Goal: Complete application form

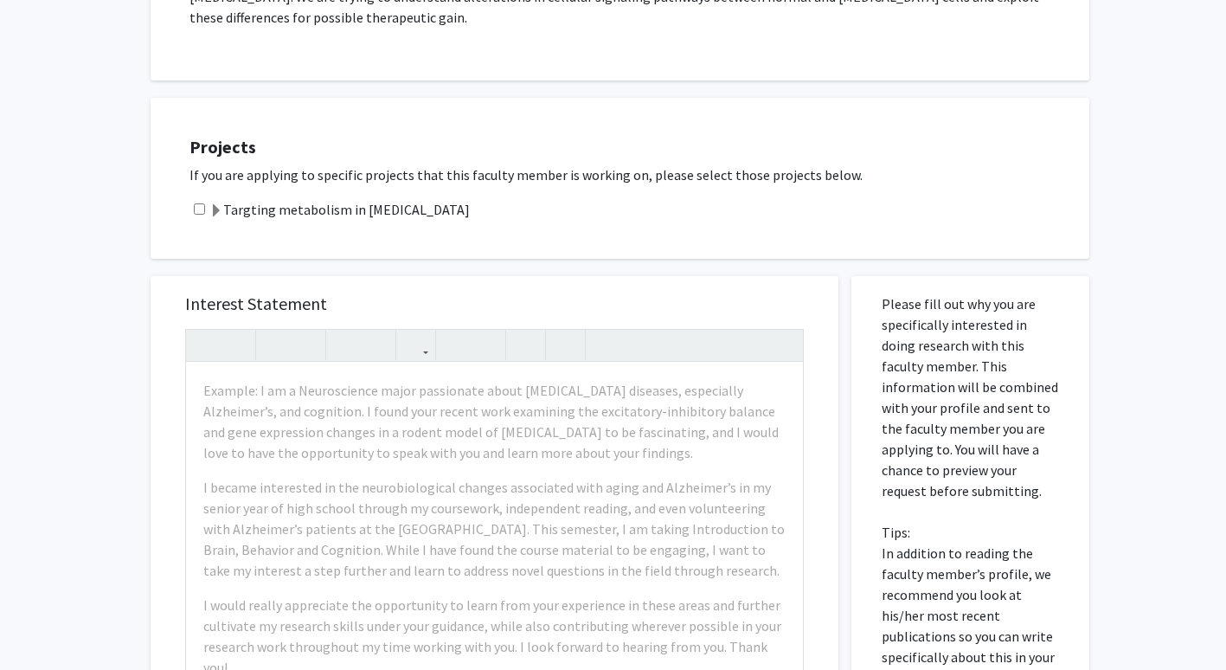
scroll to position [547, 0]
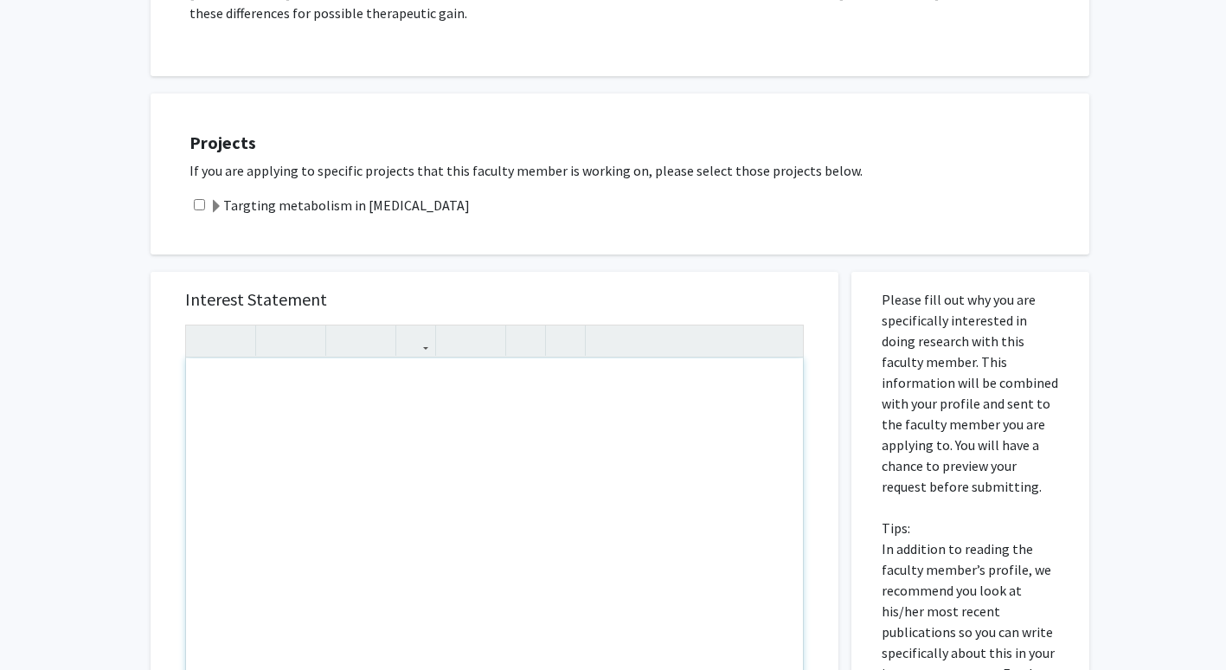
paste div "Note to users with screen readers: Please press Alt+0 or Option+0 to deactivate…"
type textarea "<p>Hello, </p><p>My name is [PERSON_NAME], and I’m an undergraduate chemical en…"
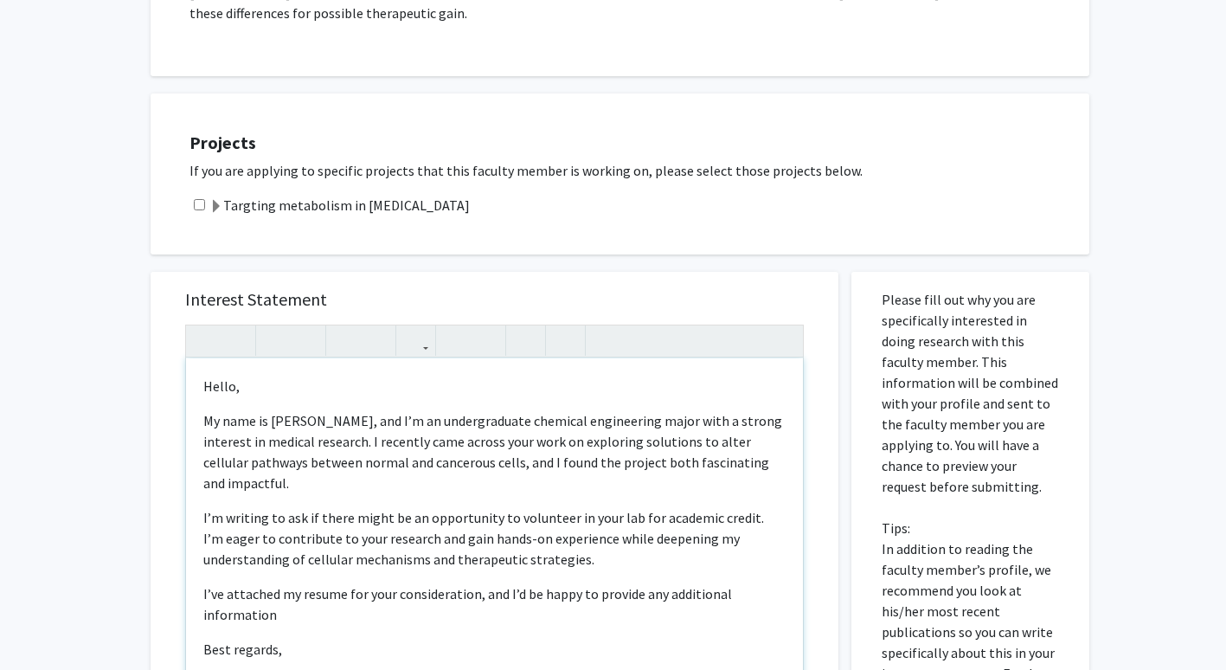
click at [198, 201] on input "checkbox" at bounding box center [199, 204] width 11 height 11
checkbox input "true"
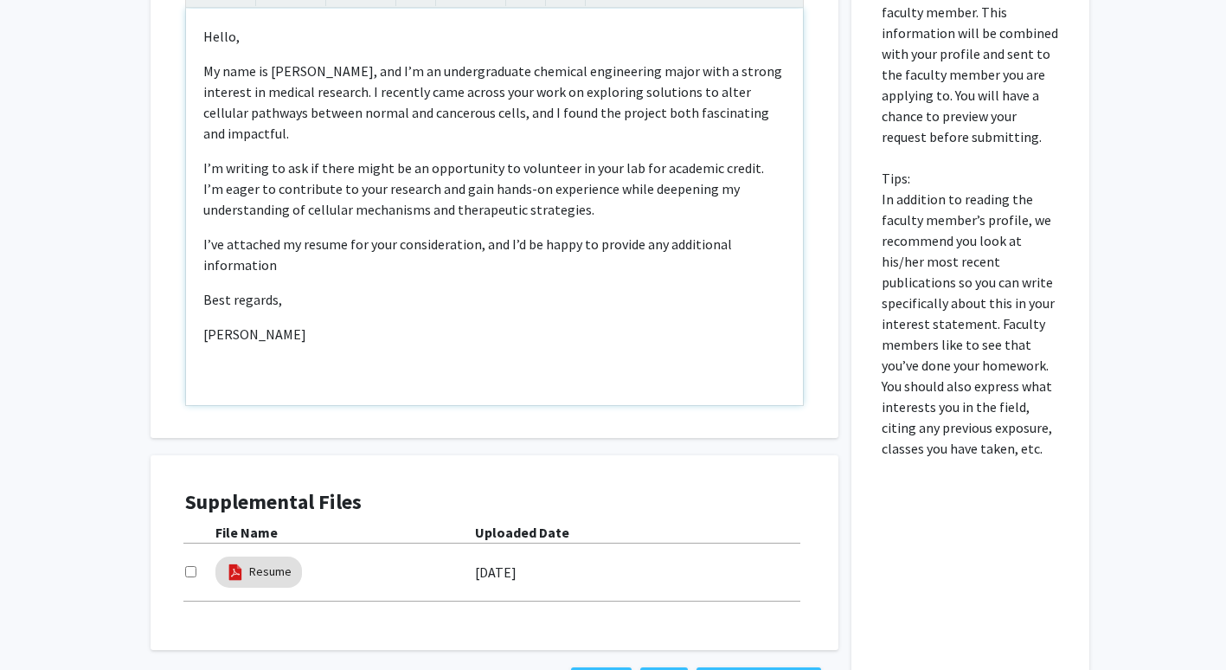
scroll to position [5, 0]
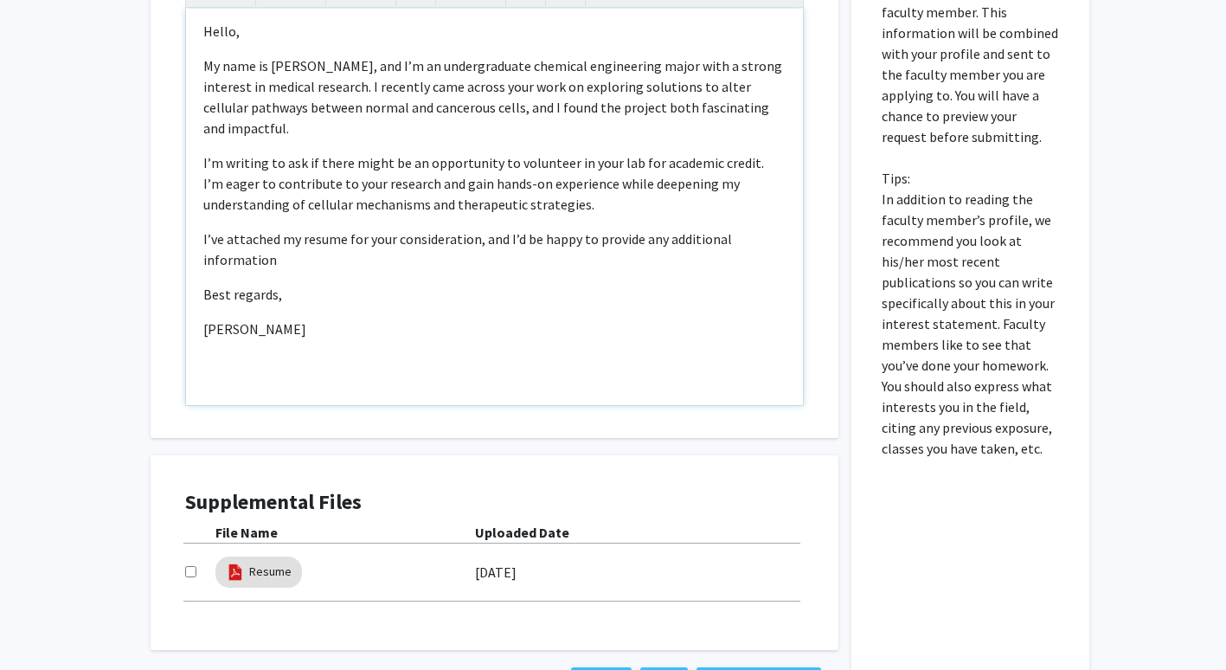
click at [189, 571] on input "checkbox" at bounding box center [190, 571] width 11 height 11
checkbox input "true"
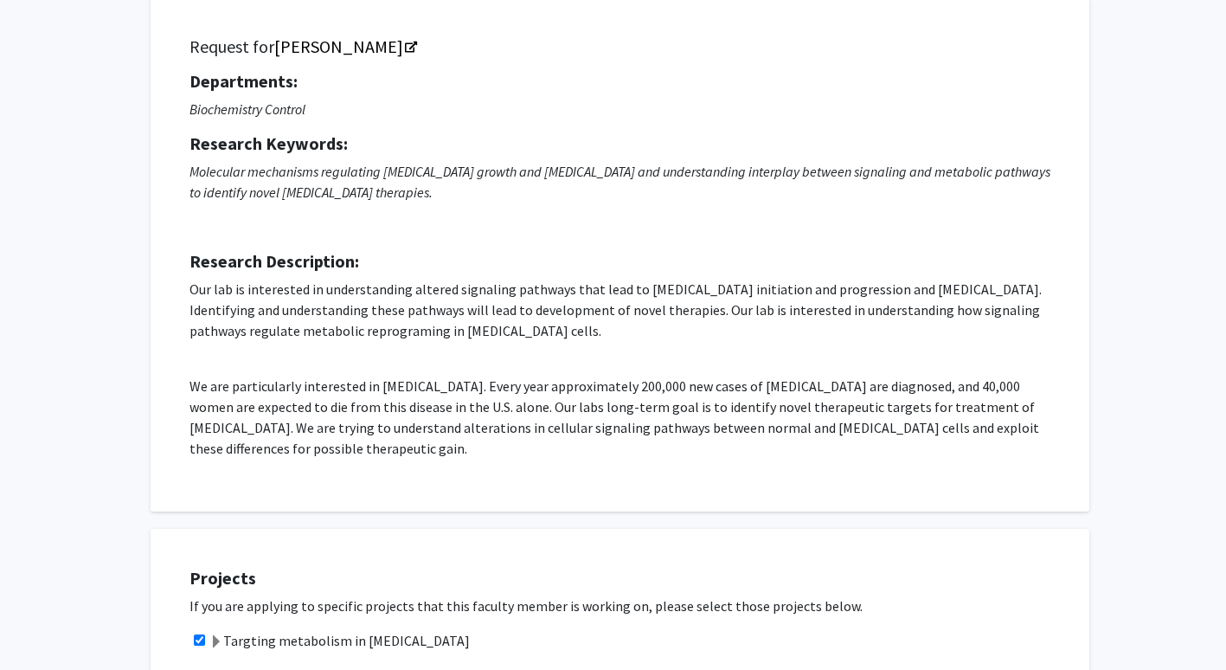
scroll to position [111, 0]
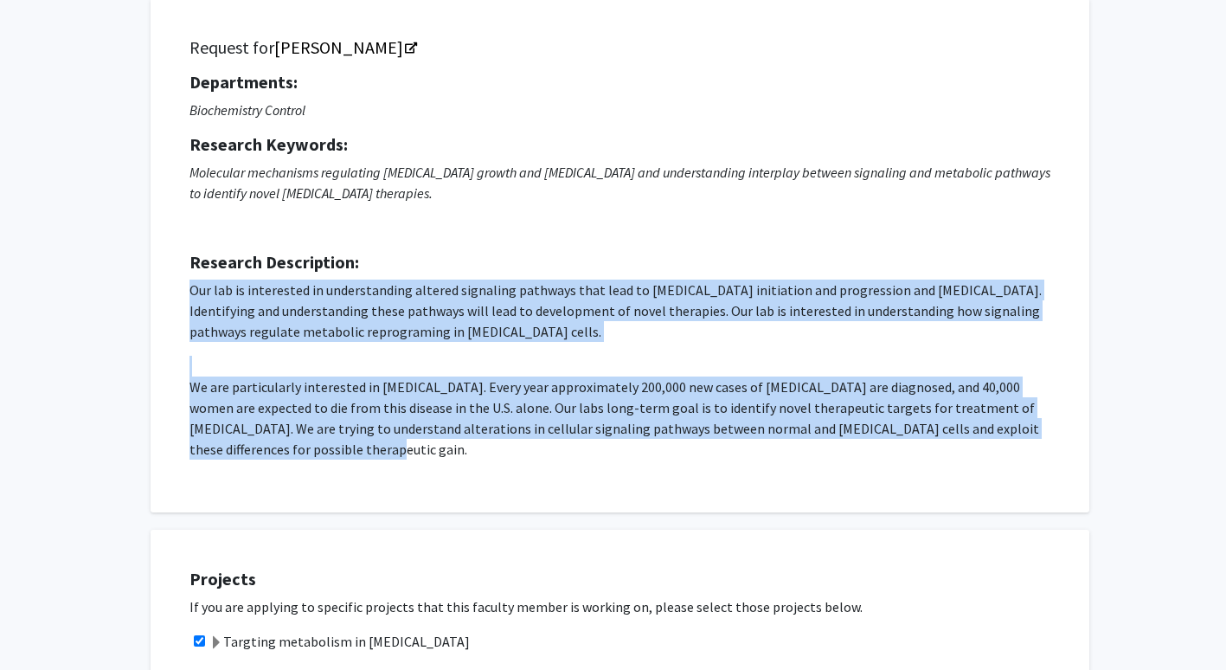
drag, startPoint x: 190, startPoint y: 288, endPoint x: 423, endPoint y: 481, distance: 303.1
click at [423, 481] on div "Request for [PERSON_NAME] Departments: Biochemistry Control Research Keywords: …" at bounding box center [620, 255] width 896 height 471
drag, startPoint x: 423, startPoint y: 481, endPoint x: 355, endPoint y: 387, distance: 116.5
copy p "Our lab is interested in understanding altered signaling pathways that lead to …"
click at [325, 384] on p "We are particularly interested in [MEDICAL_DATA]. Every year approximately 200,…" at bounding box center [620, 418] width 861 height 83
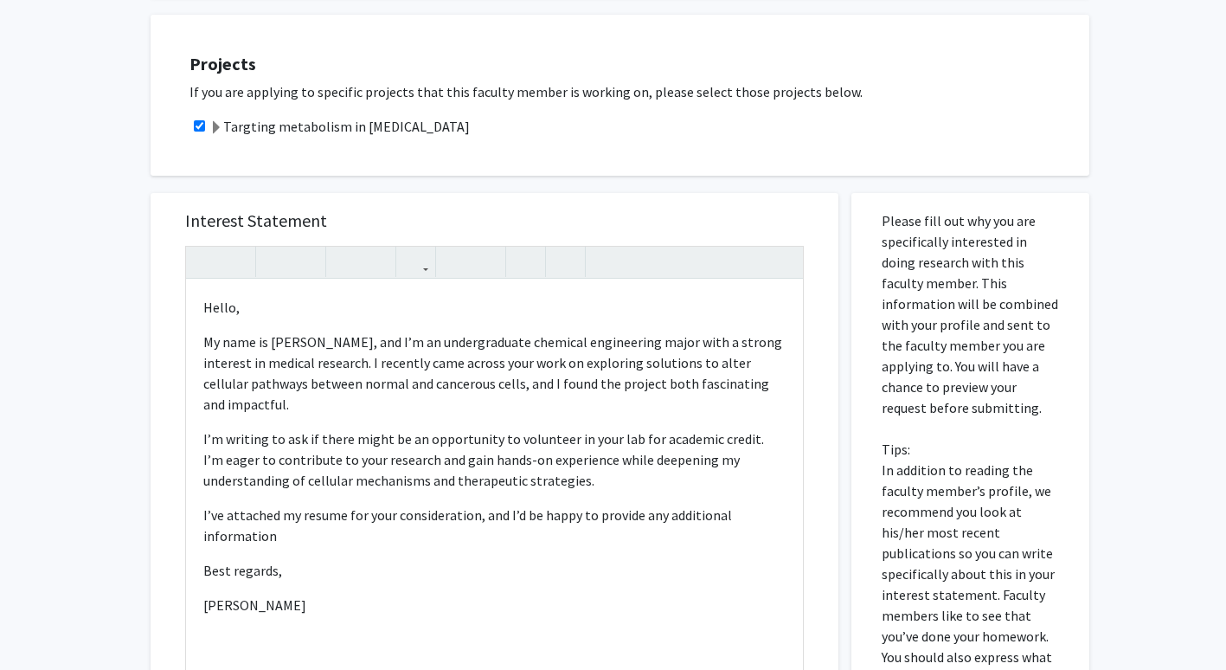
scroll to position [627, 0]
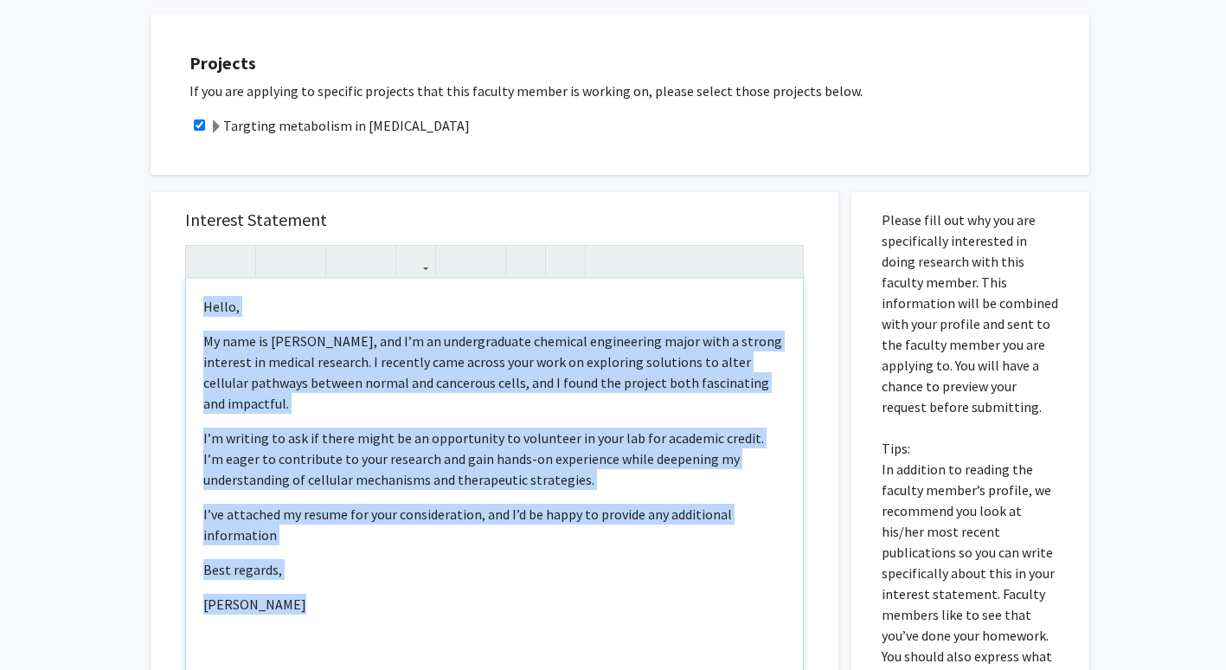
drag, startPoint x: 191, startPoint y: 310, endPoint x: 388, endPoint y: 610, distance: 358.9
click at [388, 610] on div "Hello, My name is [PERSON_NAME], and I’m an undergraduate chemical engineering…" at bounding box center [494, 477] width 617 height 396
type textarea "<p>Hello, </p><p>My name is [PERSON_NAME], and I’m an undergraduate chemical en…"
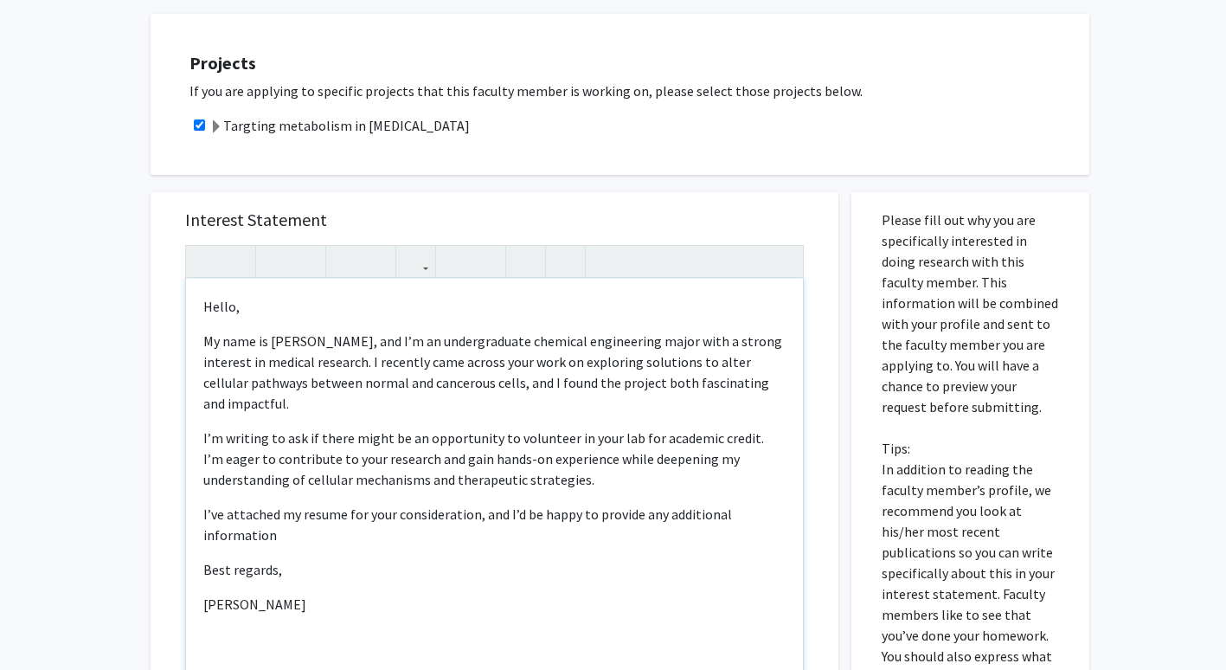
scroll to position [613, 0]
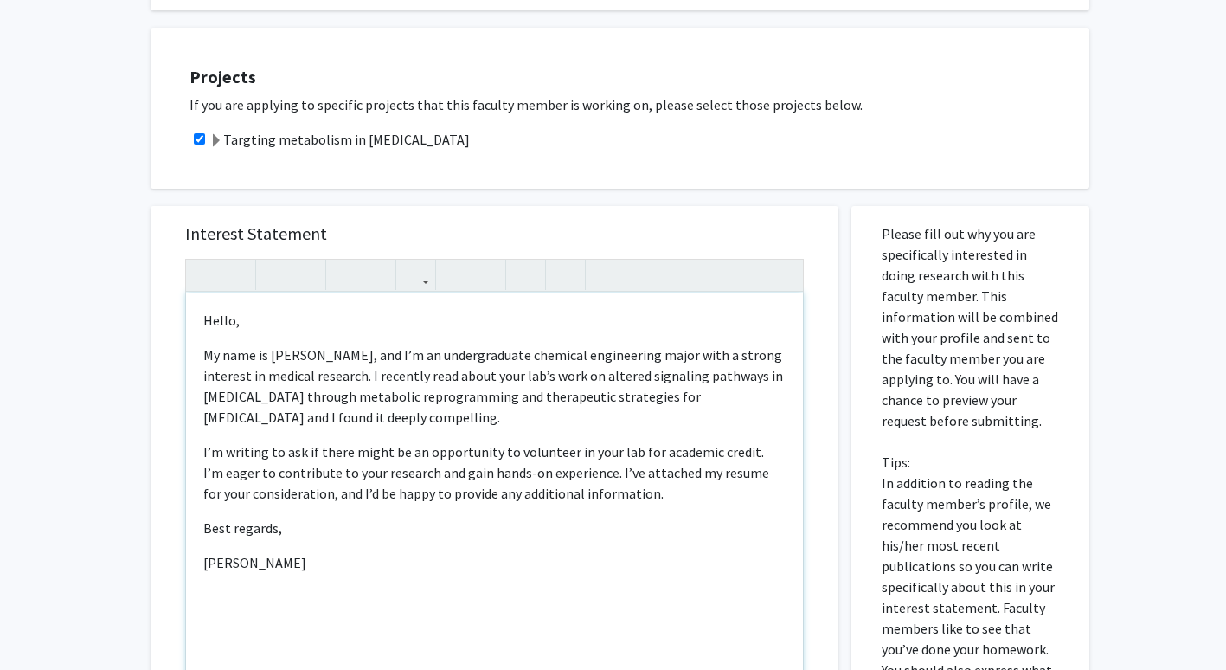
click at [376, 403] on p "My name is [PERSON_NAME], and I’m an undergraduate chemical engineering major w…" at bounding box center [494, 385] width 583 height 83
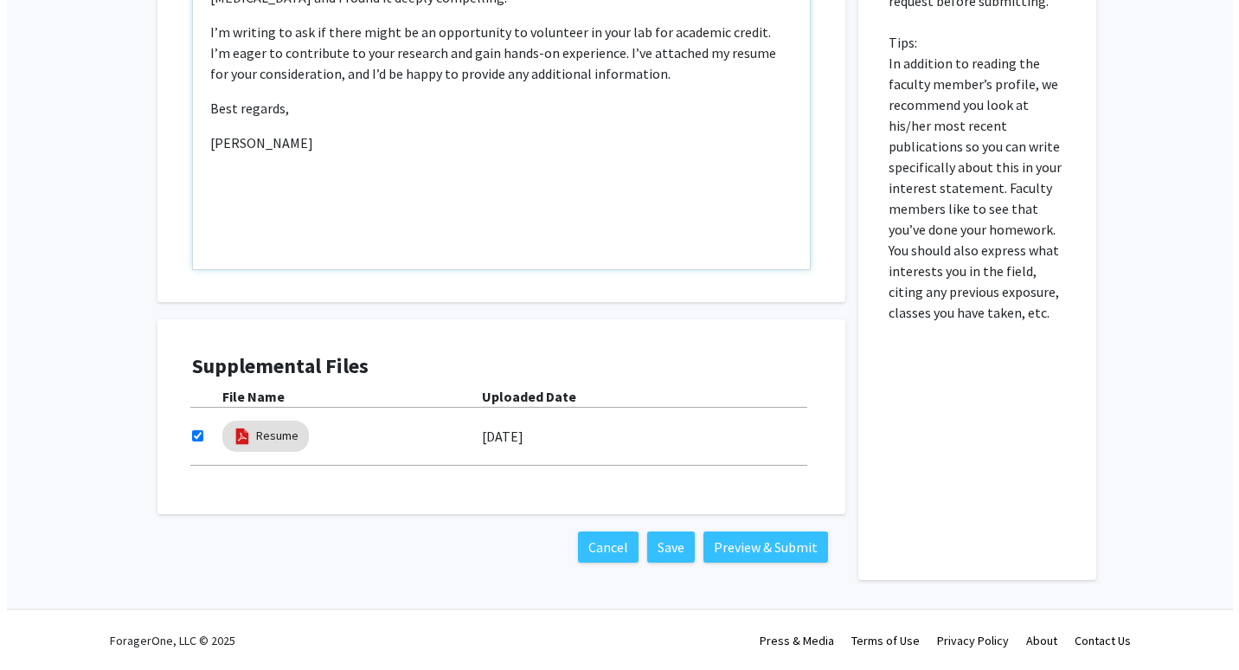
scroll to position [1033, 0]
click at [680, 547] on button "Save" at bounding box center [665, 546] width 48 height 31
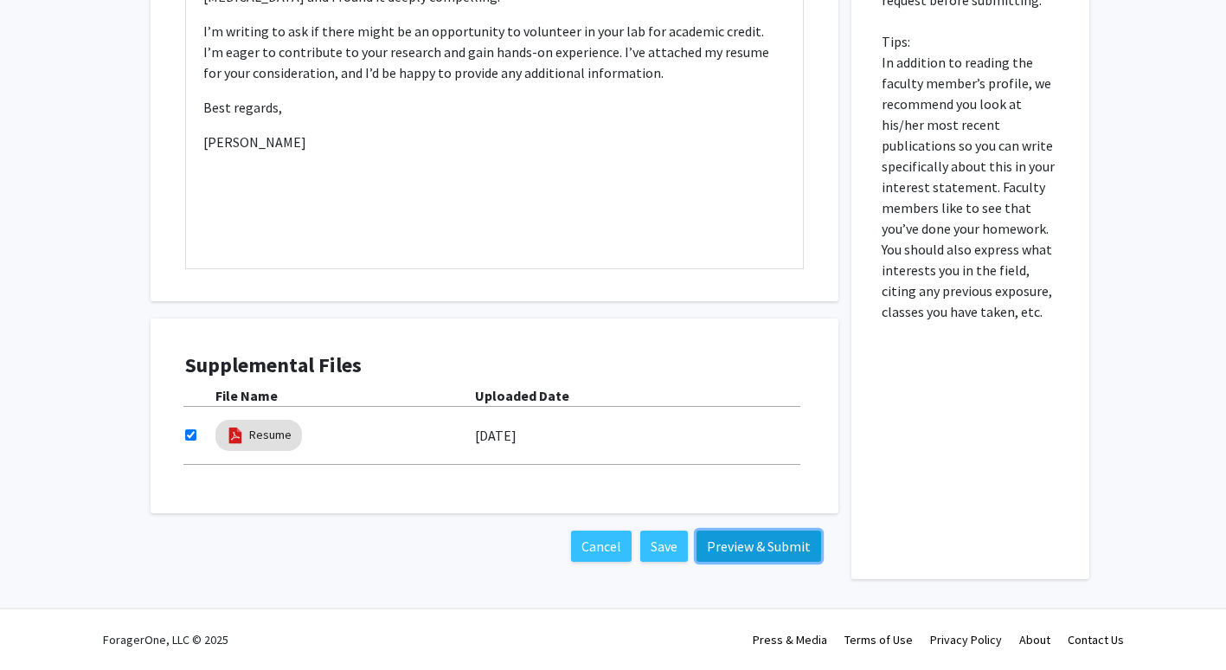
click at [772, 538] on button "Preview & Submit" at bounding box center [759, 546] width 125 height 31
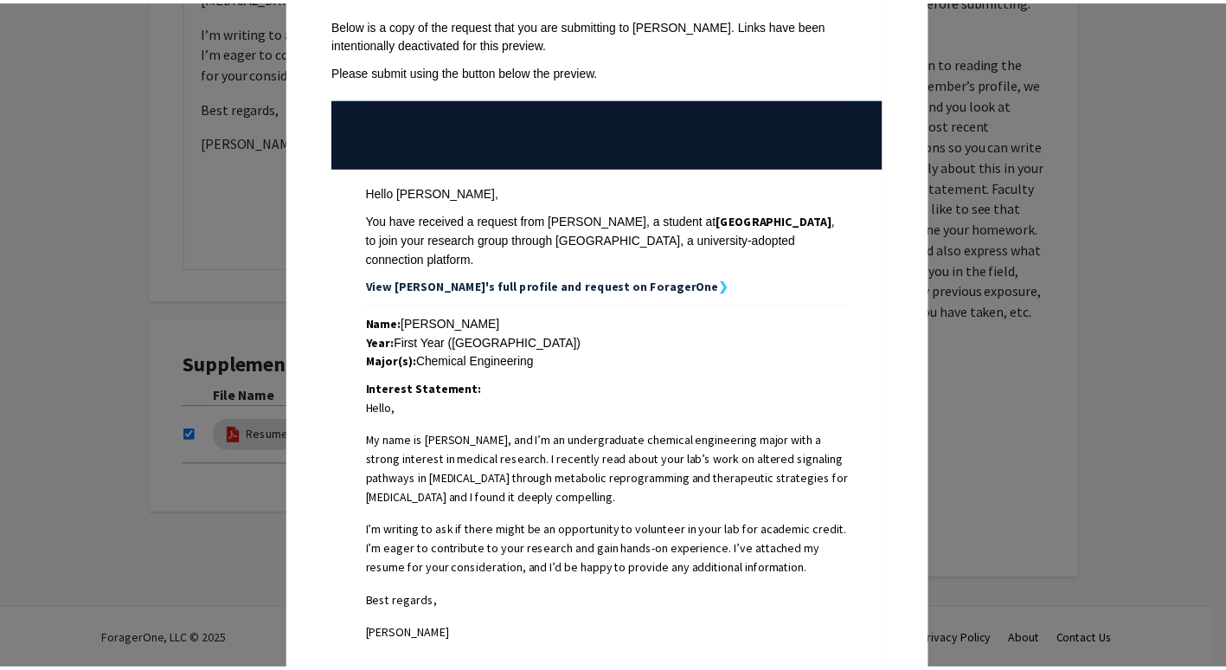
scroll to position [0, 0]
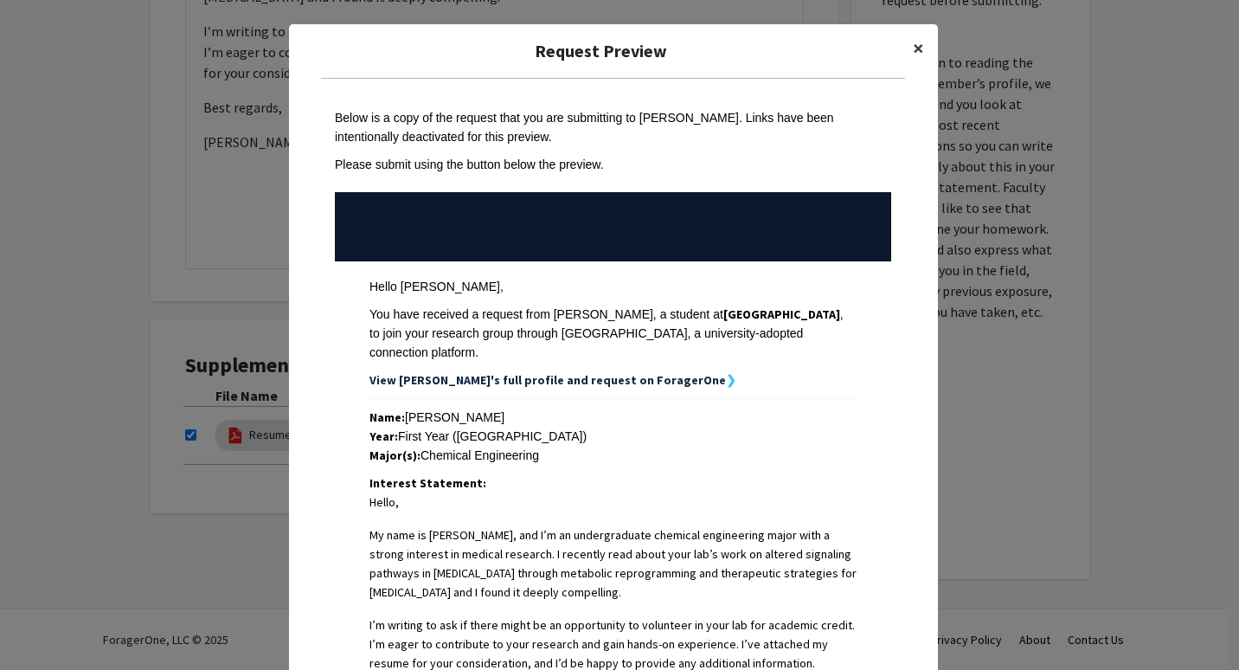
click at [913, 44] on span "×" at bounding box center [918, 48] width 11 height 27
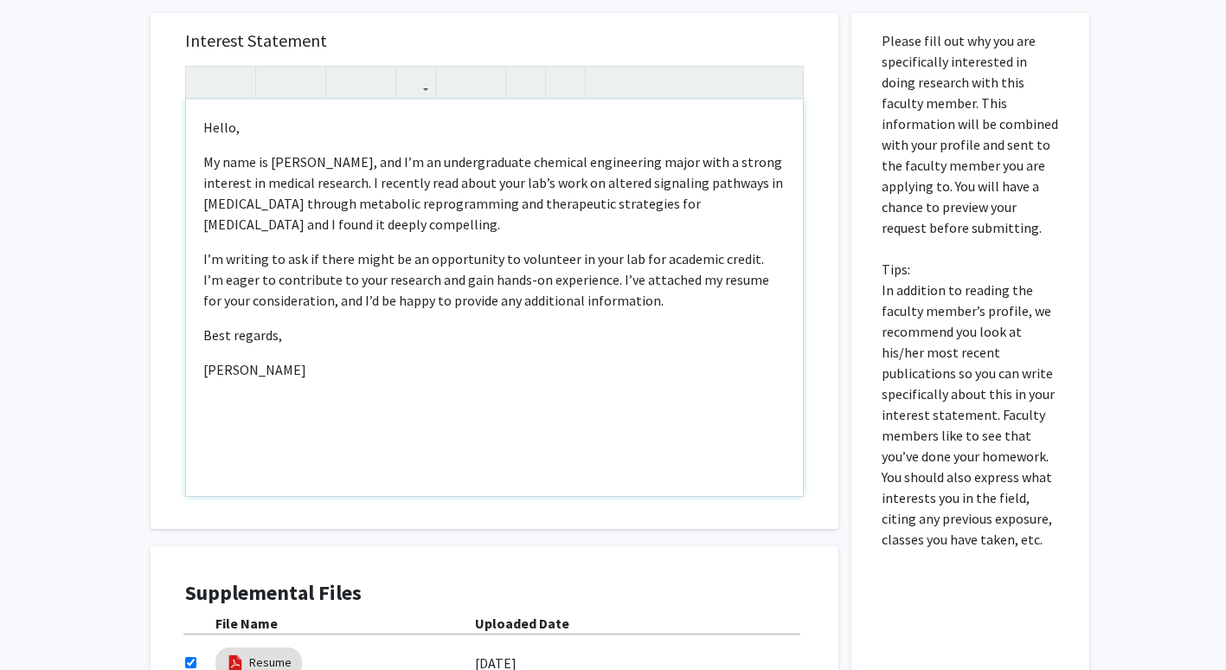
scroll to position [791, 0]
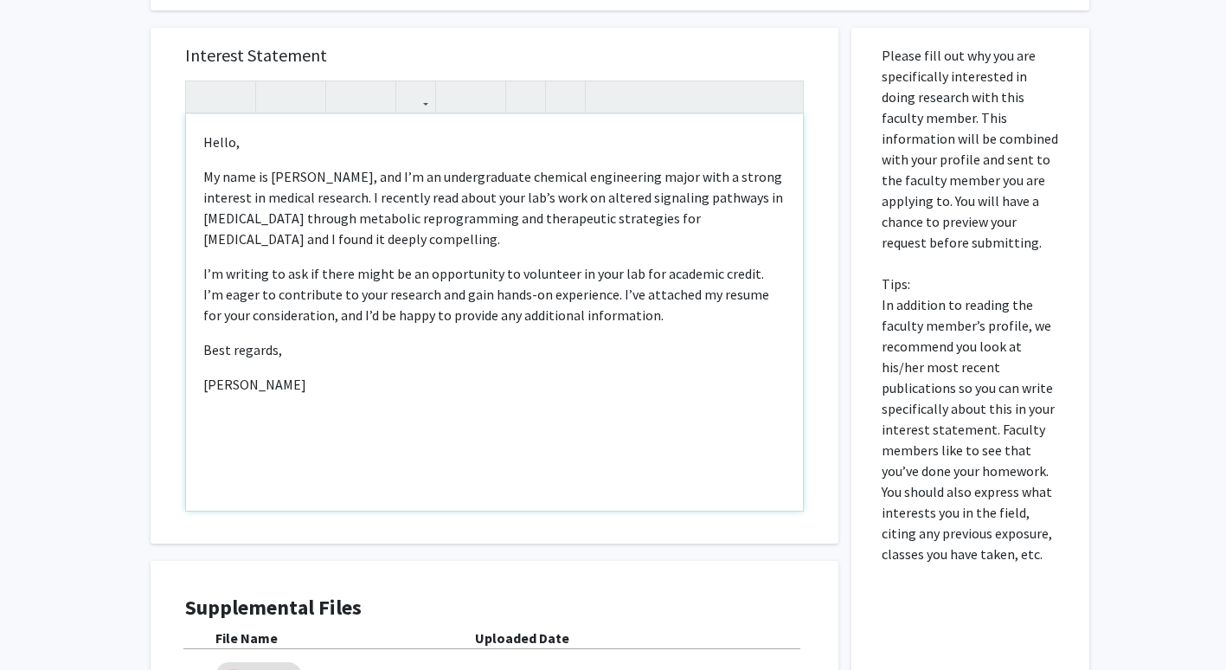
click at [632, 321] on p "I’m writing to ask if there might be an opportunity to volunteer in your lab fo…" at bounding box center [494, 294] width 583 height 62
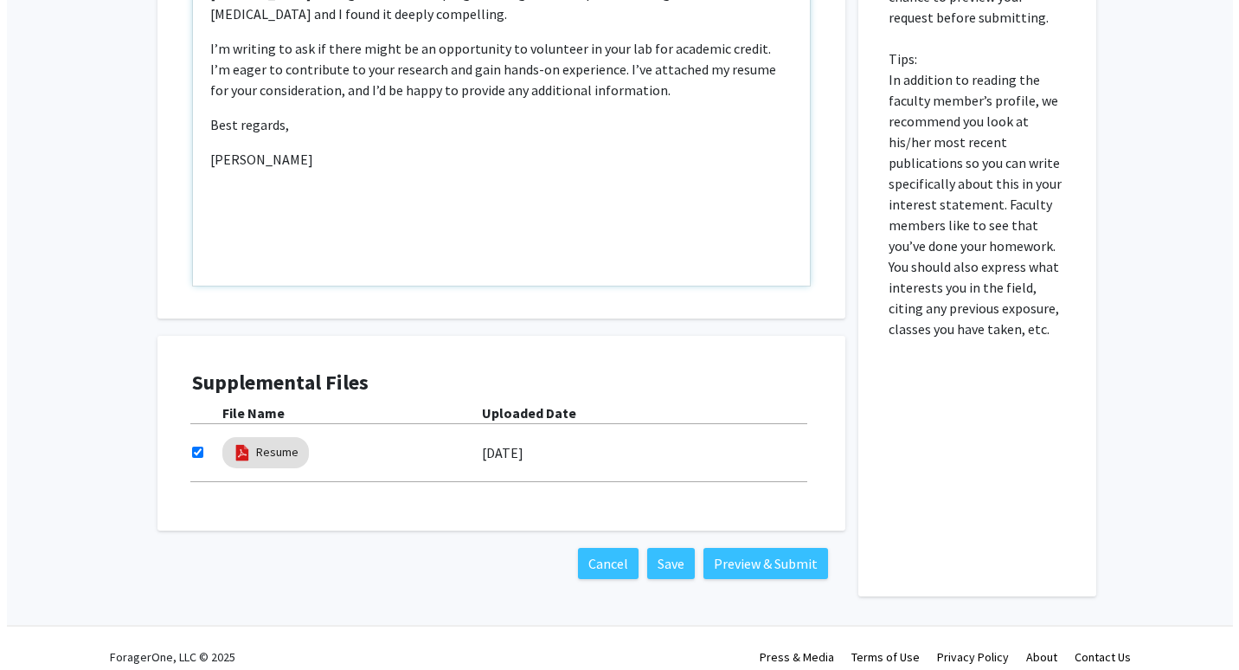
scroll to position [1017, 0]
click at [743, 559] on button "Preview & Submit" at bounding box center [759, 562] width 125 height 31
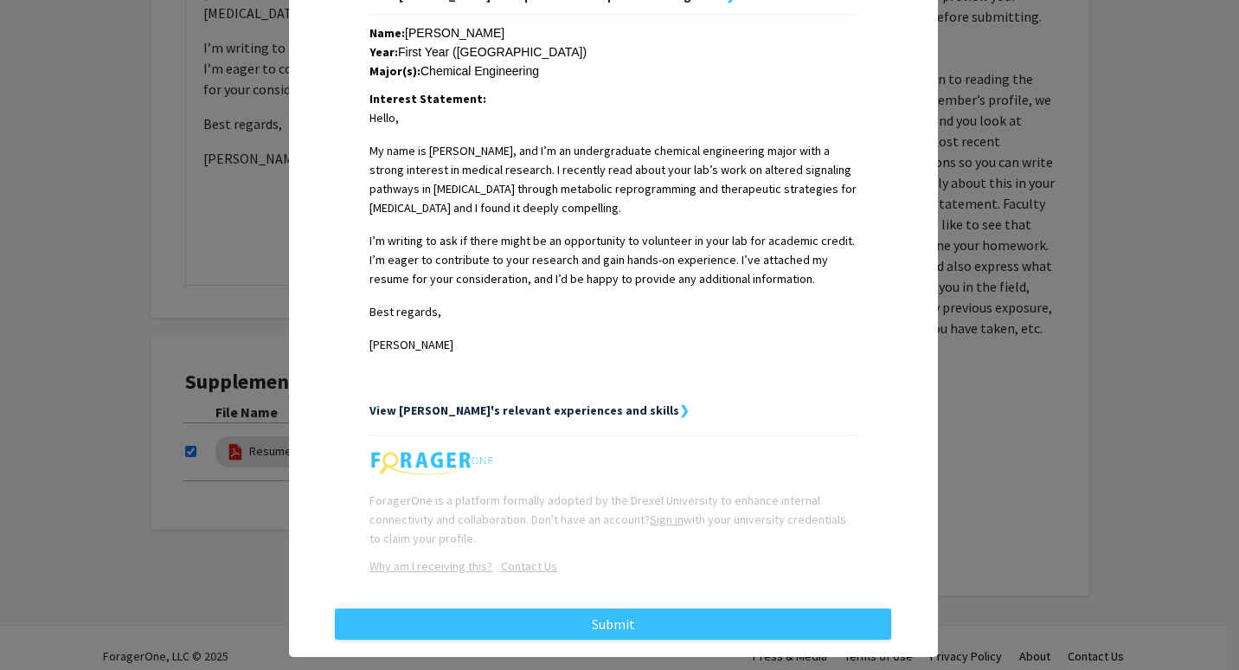
scroll to position [398, 0]
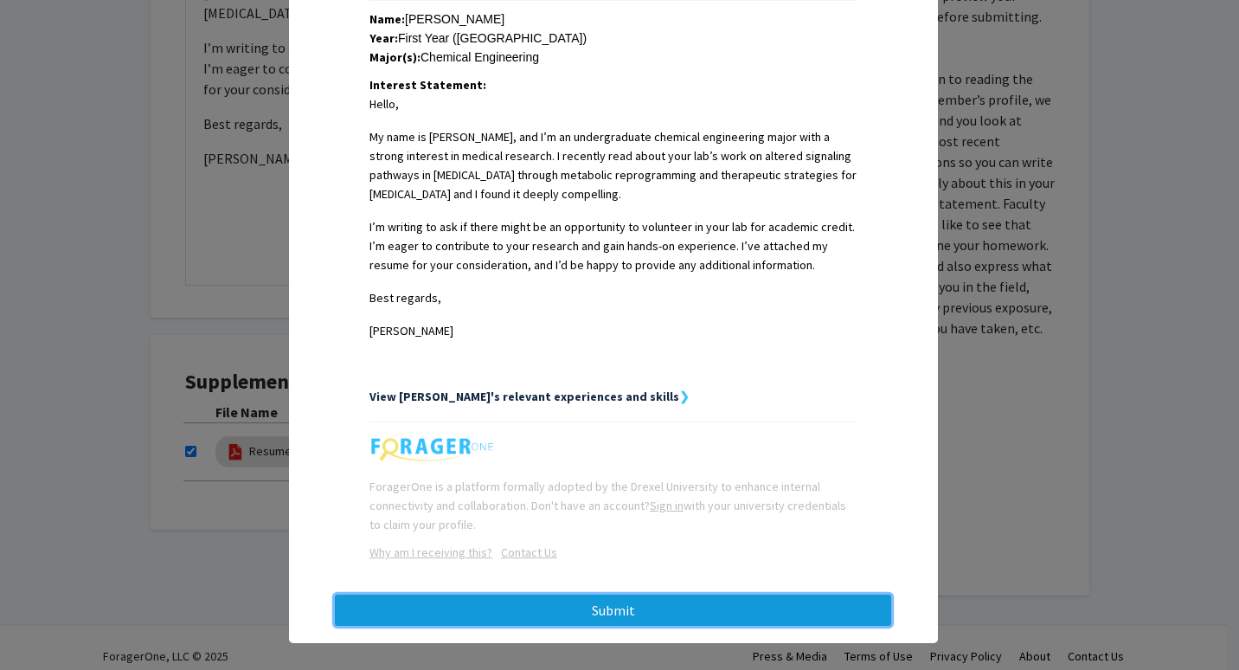
click at [605, 595] on button "Submit" at bounding box center [613, 610] width 557 height 31
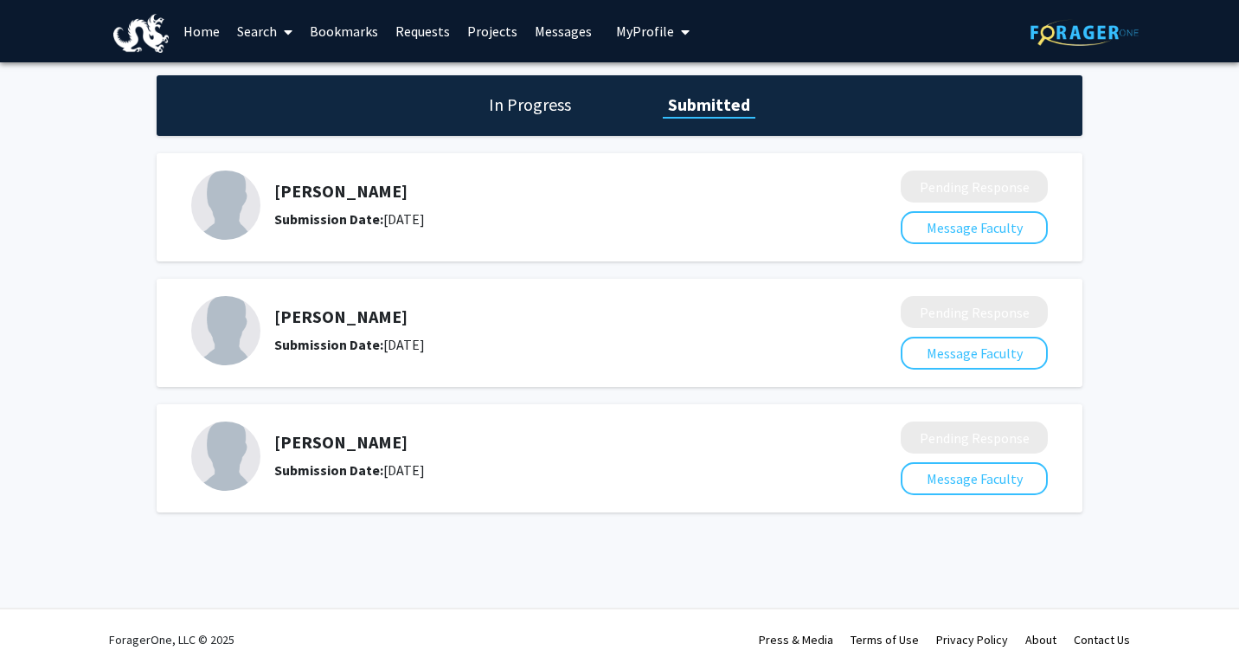
click at [540, 108] on h1 "In Progress" at bounding box center [530, 105] width 93 height 24
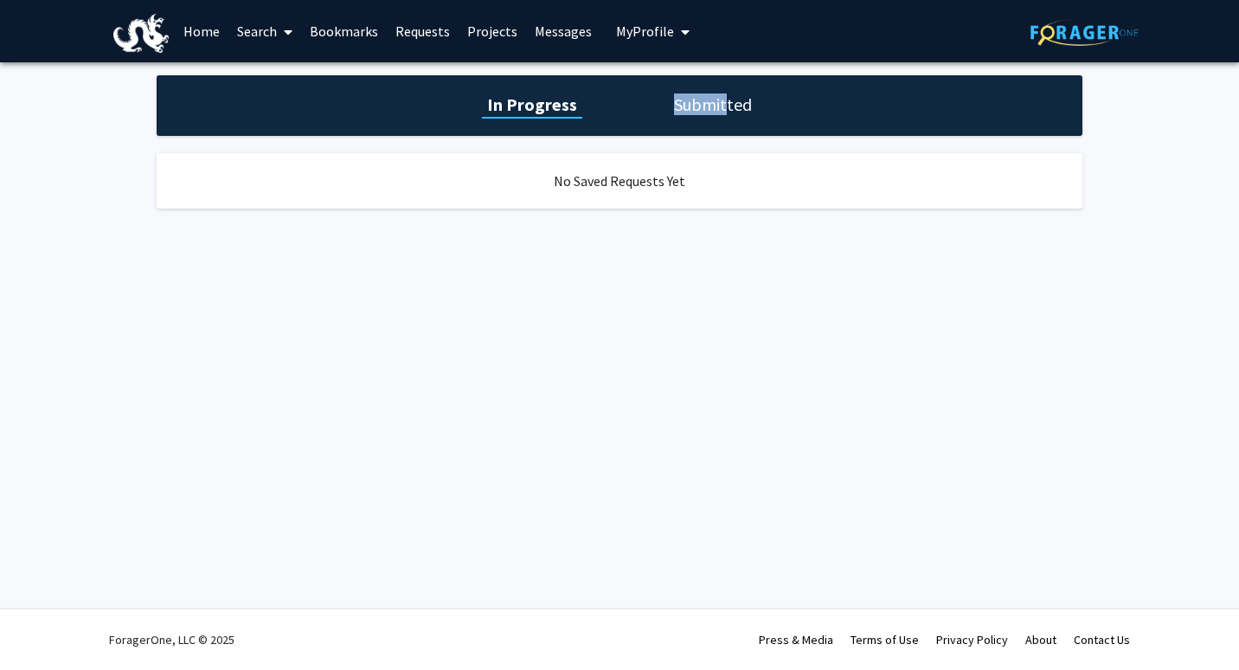
drag, startPoint x: 708, startPoint y: 88, endPoint x: 723, endPoint y: 106, distance: 22.7
click at [723, 106] on div "In Progress Submitted" at bounding box center [620, 105] width 926 height 61
click at [723, 106] on h1 "Submitted" at bounding box center [713, 105] width 88 height 24
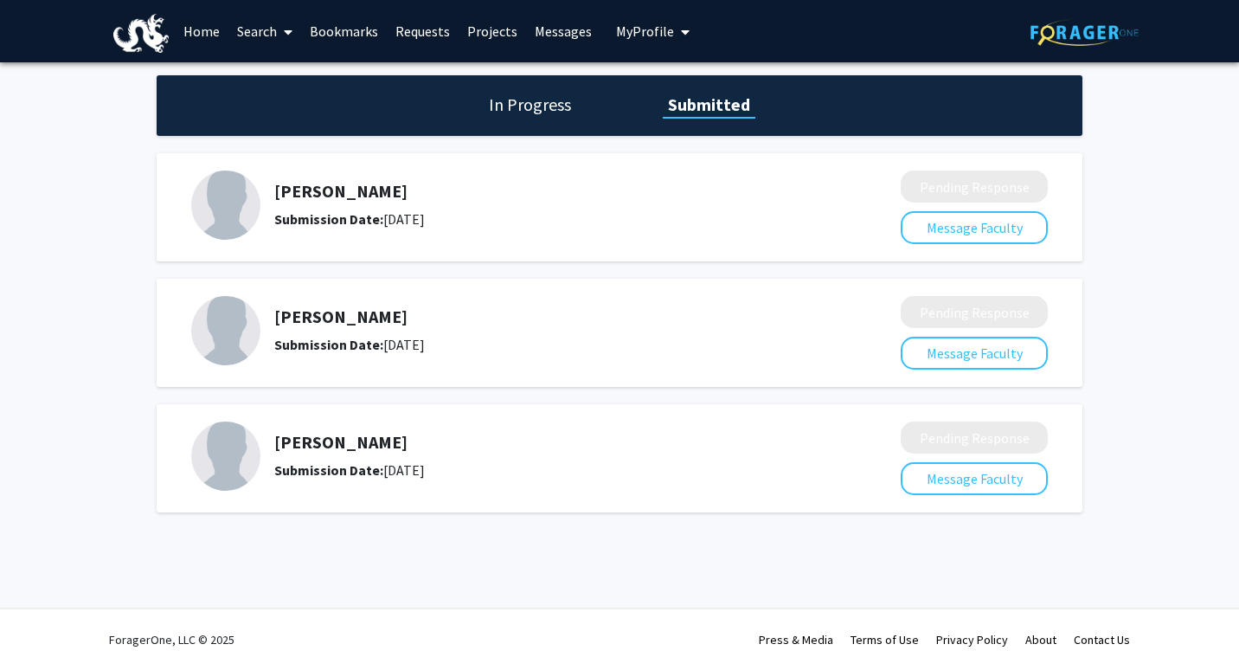
click at [497, 321] on h5 "[PERSON_NAME]" at bounding box center [541, 316] width 535 height 21
